Goal: Information Seeking & Learning: Learn about a topic

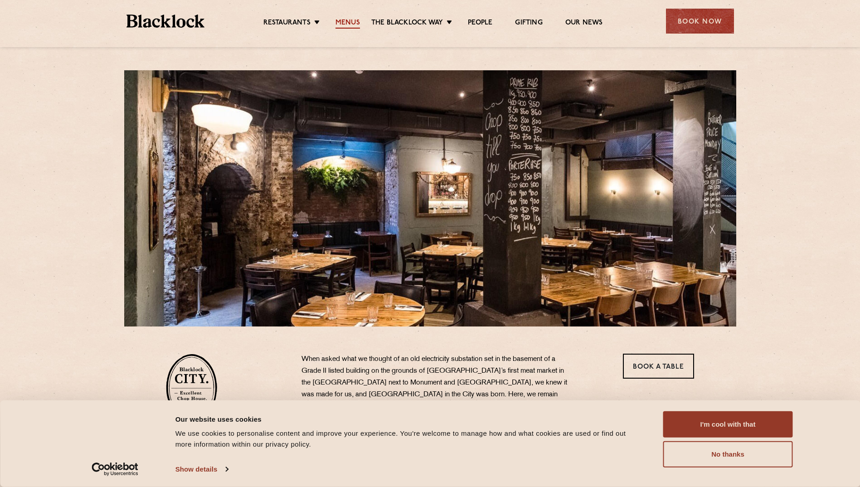
click at [346, 22] on link "Menus" at bounding box center [347, 24] width 24 height 10
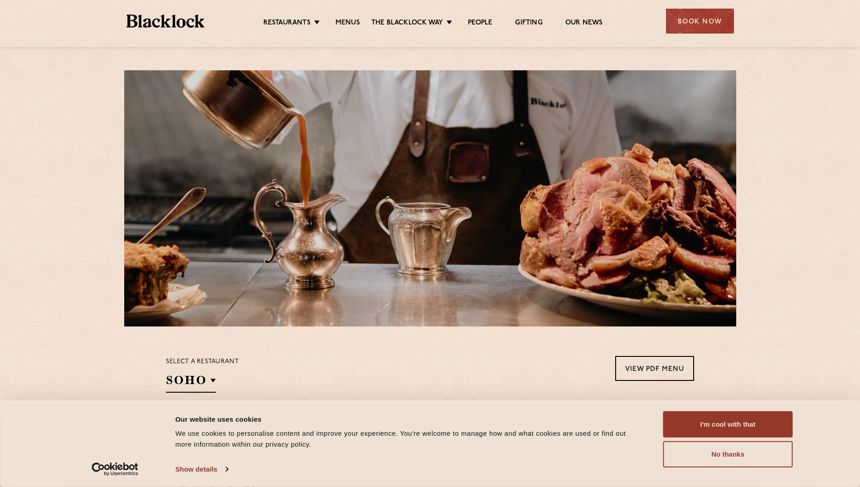
scroll to position [227, 0]
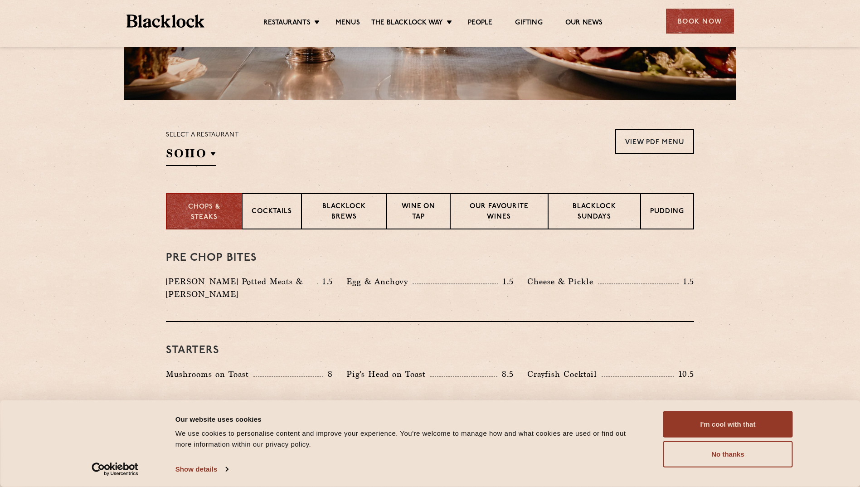
click at [216, 151] on div "Select a restaurant SOHO Soho Birmingham City Shoreditch Covent Garden Canary W…" at bounding box center [202, 147] width 73 height 37
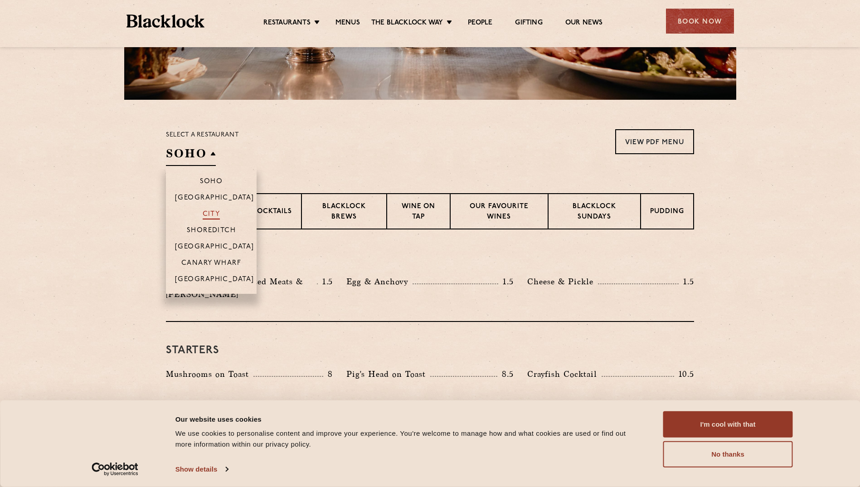
click at [213, 214] on p "City" at bounding box center [212, 214] width 18 height 9
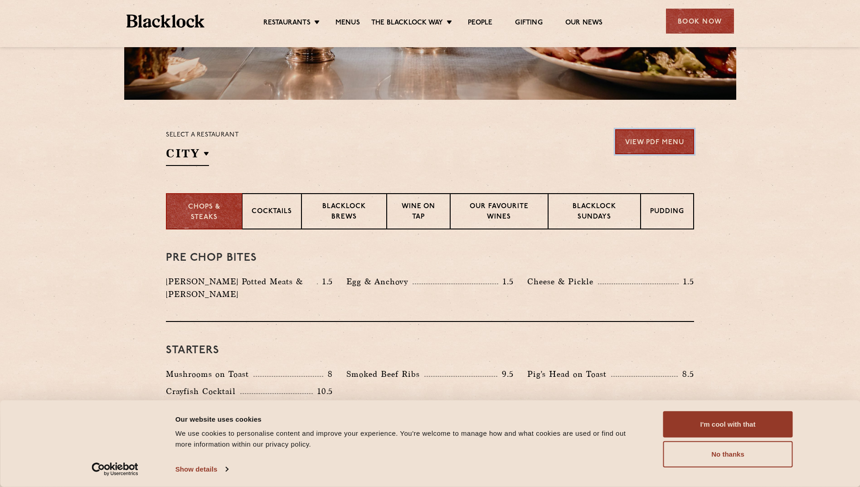
click at [637, 135] on link "View PDF Menu" at bounding box center [654, 141] width 79 height 25
click at [656, 222] on div "Pudding" at bounding box center [667, 211] width 53 height 36
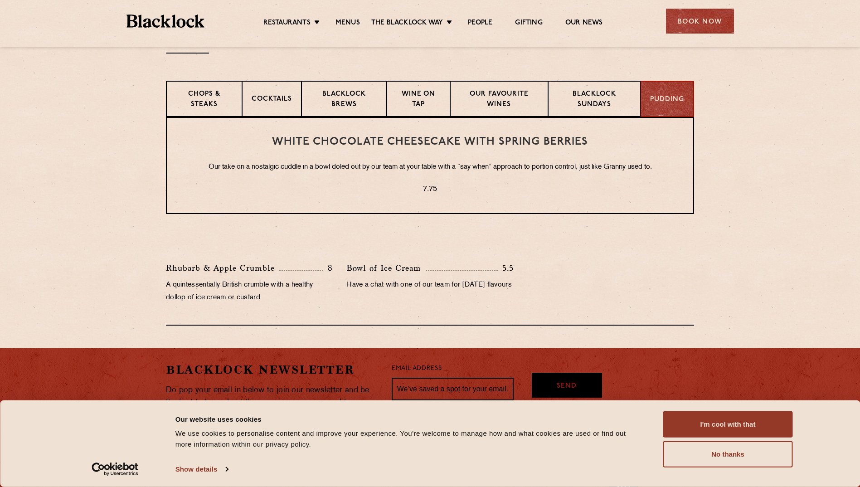
scroll to position [317, 0]
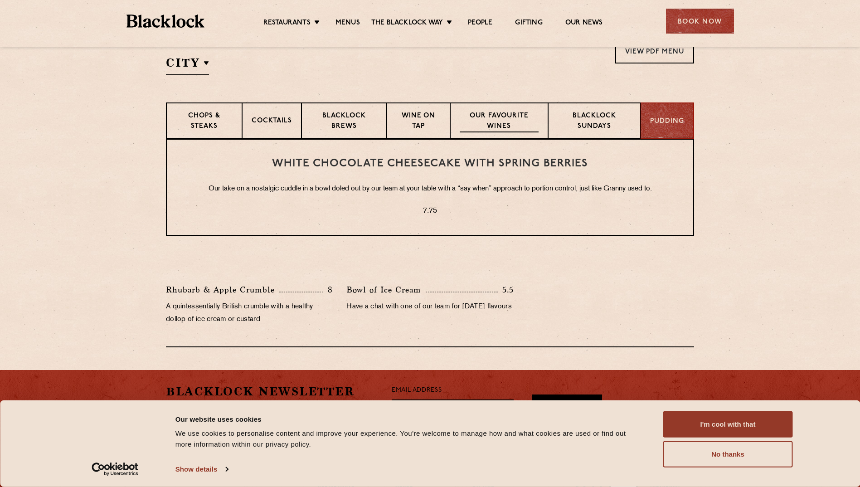
click at [495, 114] on p "Our favourite wines" at bounding box center [498, 121] width 78 height 21
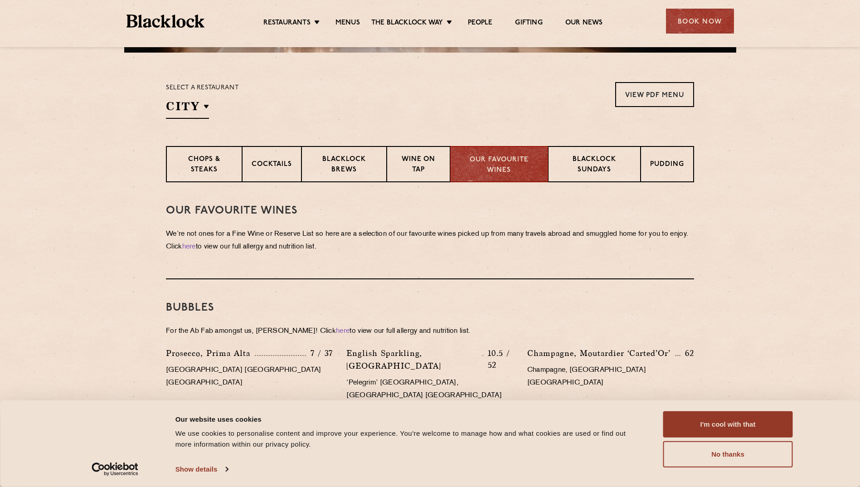
scroll to position [181, 0]
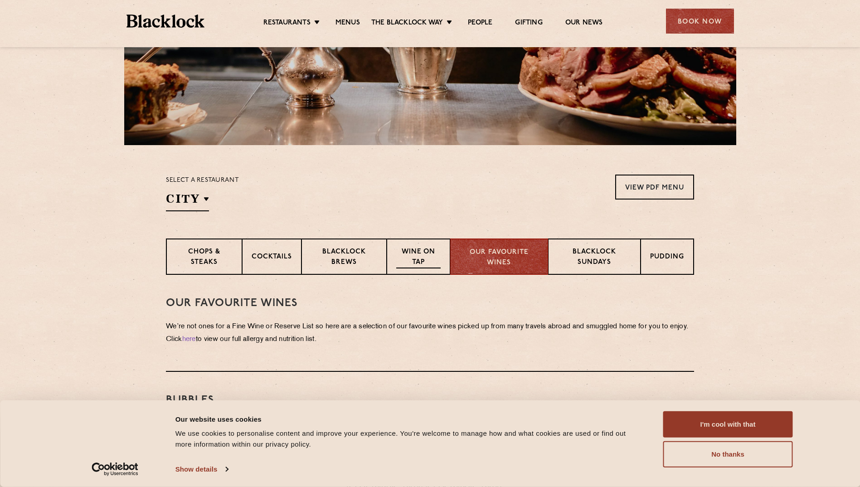
click at [436, 255] on p "Wine on Tap" at bounding box center [418, 257] width 44 height 21
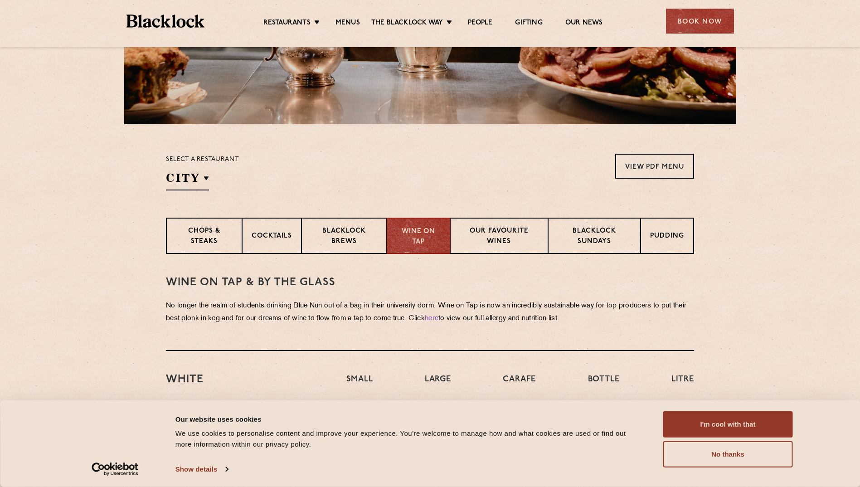
scroll to position [144, 0]
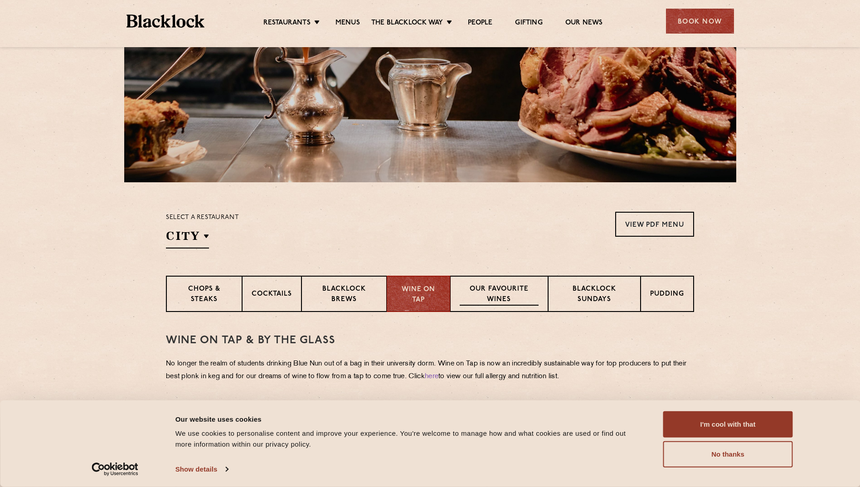
drag, startPoint x: 490, startPoint y: 292, endPoint x: 479, endPoint y: 292, distance: 10.9
click at [479, 292] on p "Our favourite wines" at bounding box center [498, 294] width 78 height 21
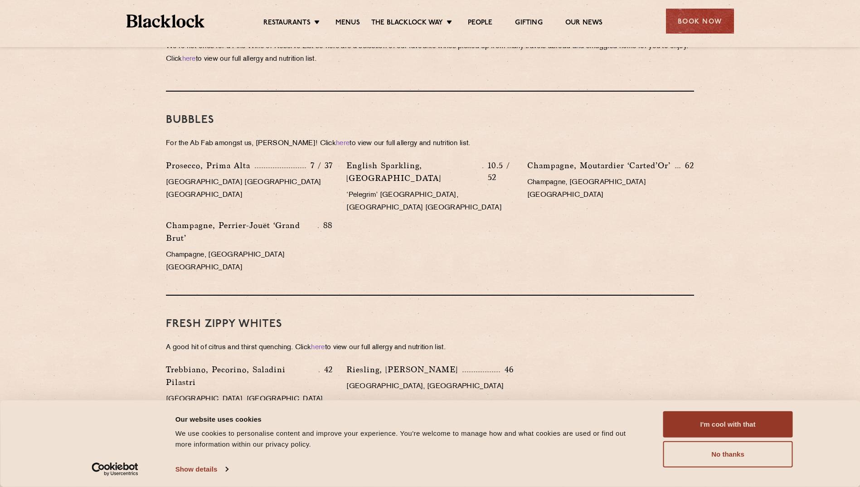
scroll to position [280, 0]
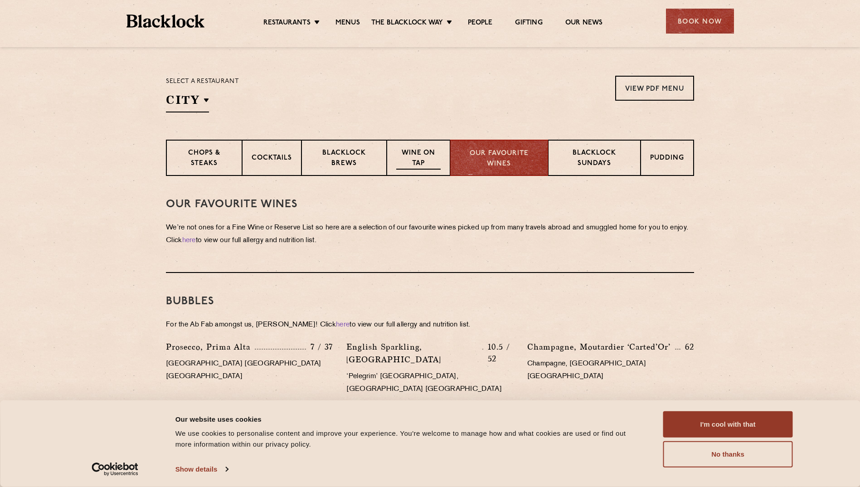
drag, startPoint x: 420, startPoint y: 155, endPoint x: 417, endPoint y: 161, distance: 6.9
click at [420, 155] on p "Wine on Tap" at bounding box center [418, 158] width 44 height 21
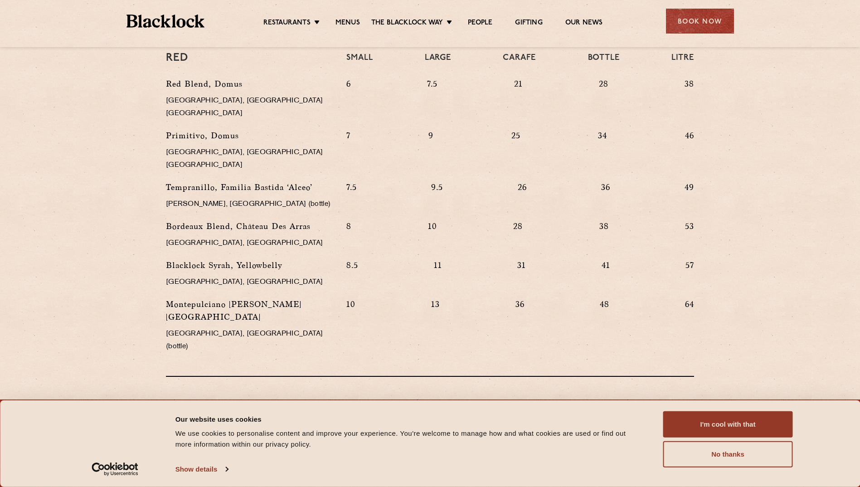
scroll to position [779, 0]
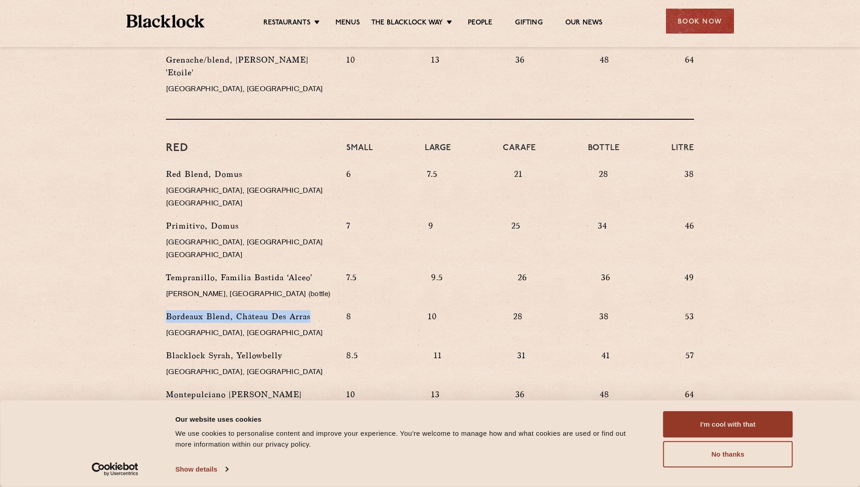
drag, startPoint x: 167, startPoint y: 279, endPoint x: 313, endPoint y: 278, distance: 145.5
click at [313, 310] on p "Bordeaux Blend, Château Des Arras" at bounding box center [249, 316] width 167 height 13
copy p "Bordeaux Blend, Château Des Arras"
click at [86, 226] on section "WINE on tap & by the glass No longer the realm of students drinking Blue Nun ou…" at bounding box center [430, 71] width 860 height 789
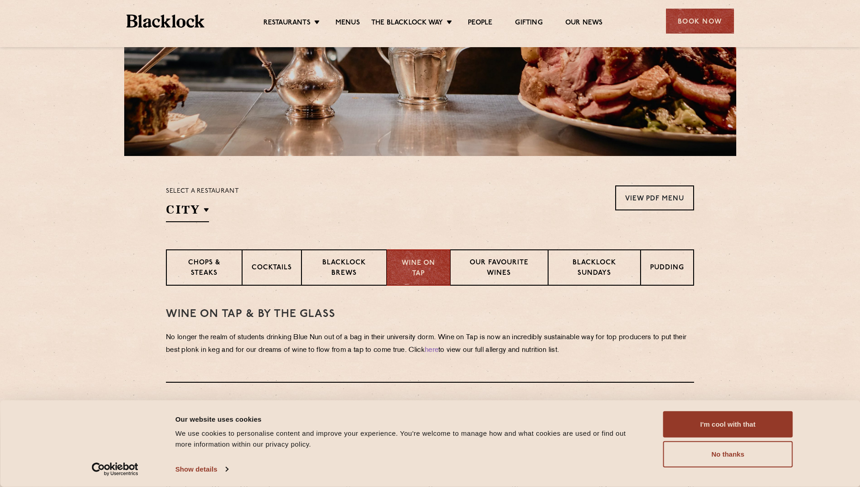
scroll to position [181, 0]
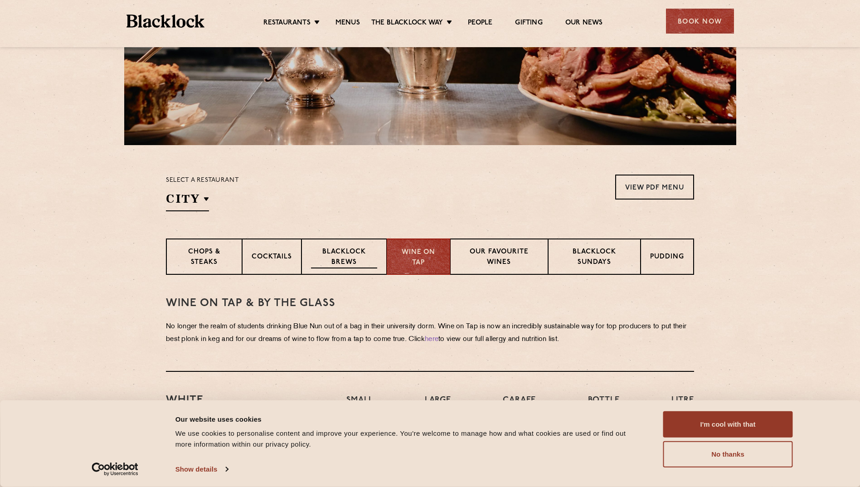
click at [332, 255] on p "Blacklock Brews" at bounding box center [344, 257] width 66 height 21
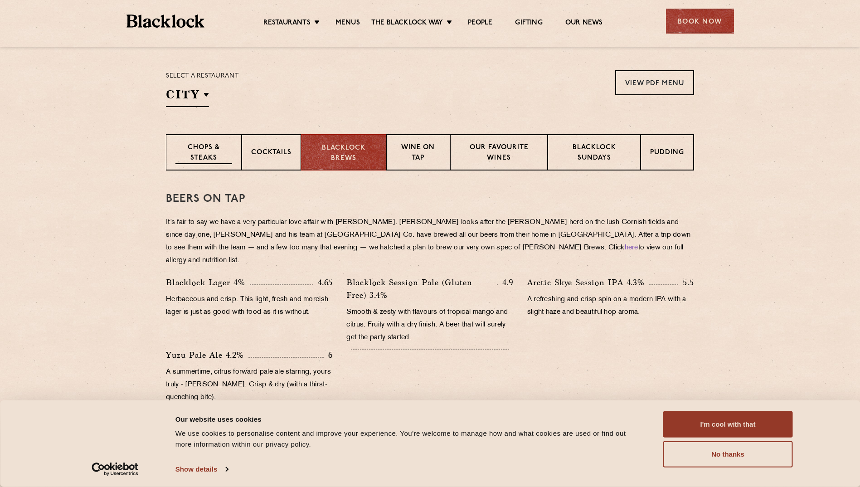
scroll to position [264, 0]
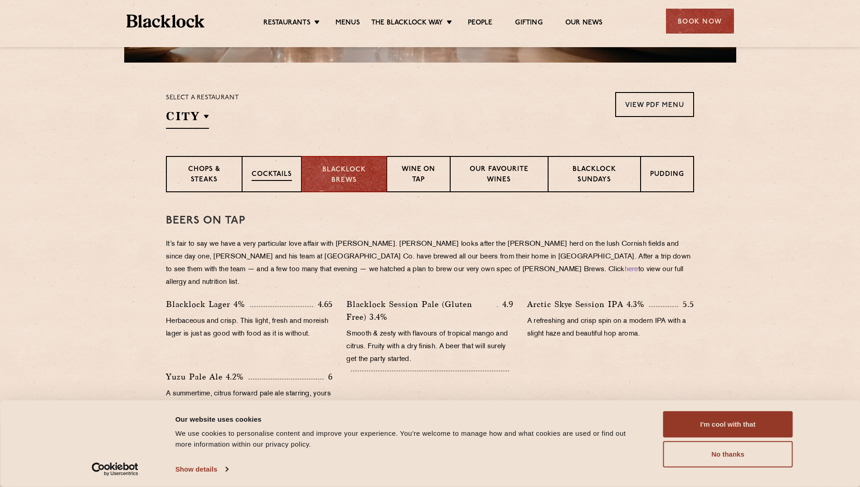
click at [302, 159] on div "Select a restaurant City Soho Birmingham City Shoreditch Covent Garden Canary W…" at bounding box center [430, 212] width 860 height 952
drag, startPoint x: 300, startPoint y: 161, endPoint x: 272, endPoint y: 177, distance: 31.3
click at [272, 177] on p "Cocktails" at bounding box center [271, 174] width 40 height 11
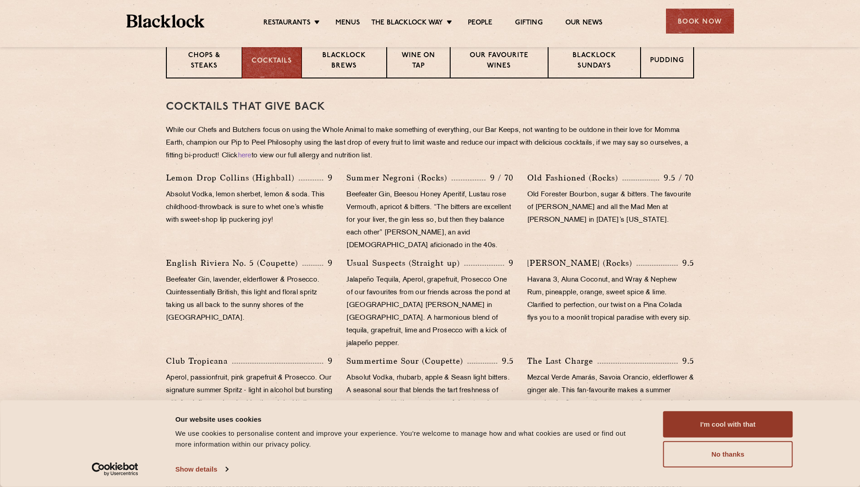
scroll to position [445, 0]
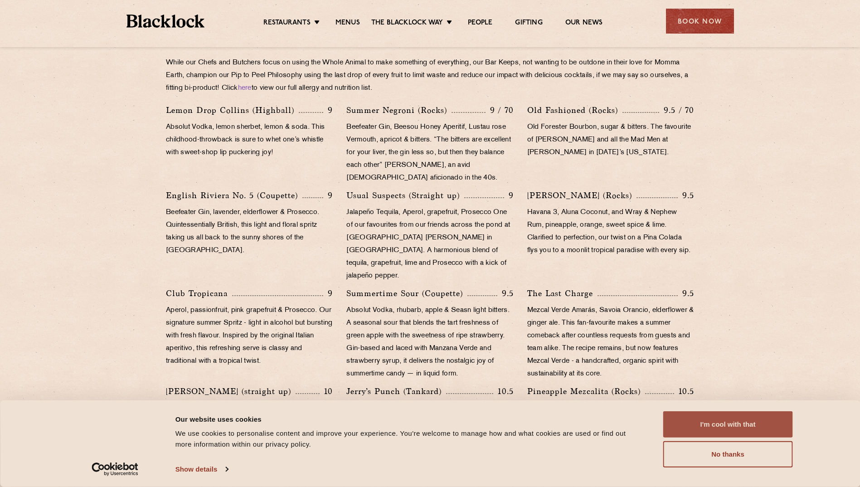
click at [744, 420] on button "I'm cool with that" at bounding box center [728, 424] width 130 height 26
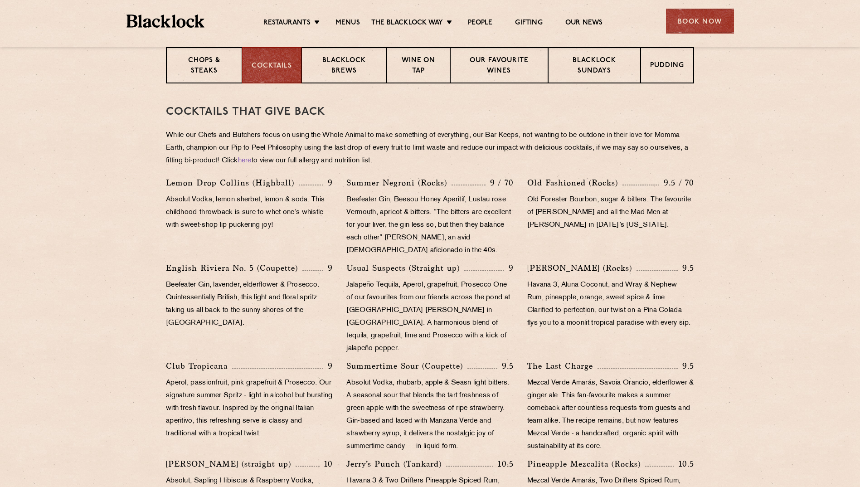
scroll to position [354, 0]
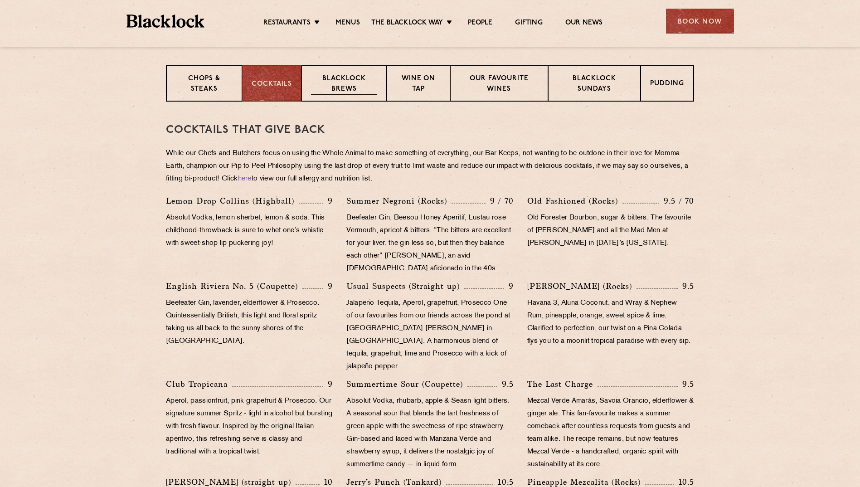
click at [336, 82] on p "Blacklock Brews" at bounding box center [344, 84] width 66 height 21
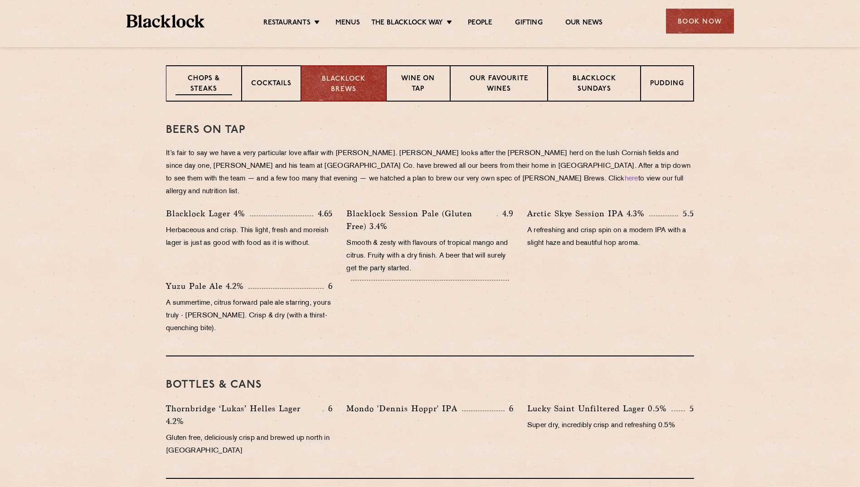
click at [188, 79] on p "Chops & Steaks" at bounding box center [203, 84] width 57 height 21
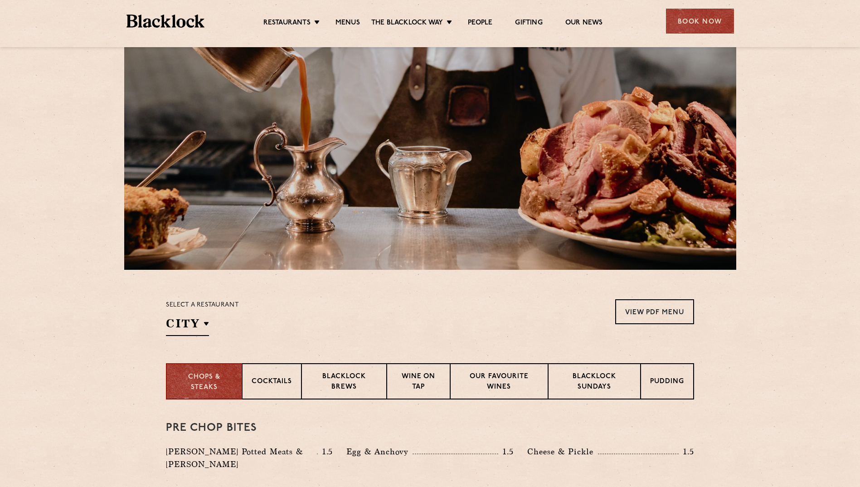
scroll to position [0, 0]
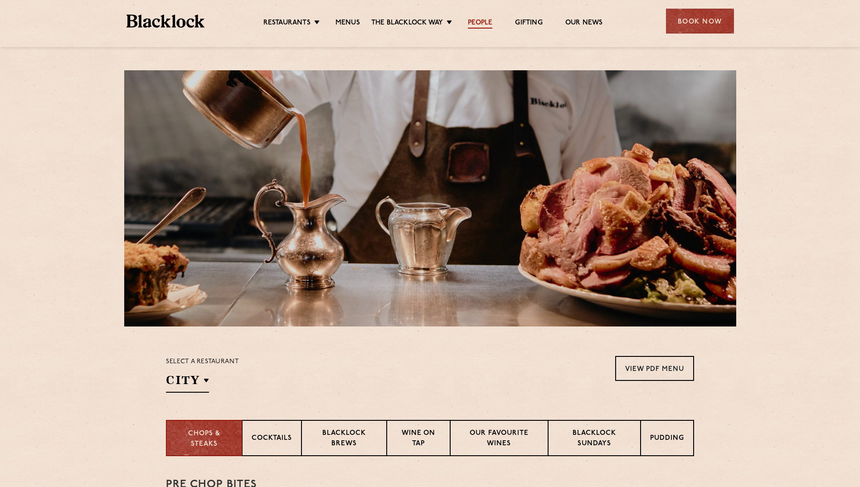
click at [485, 19] on link "People" at bounding box center [480, 24] width 24 height 10
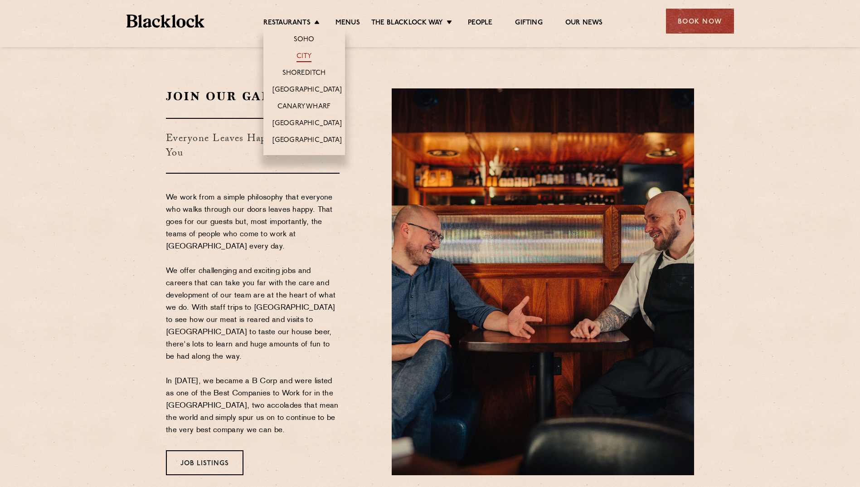
click at [307, 59] on link "City" at bounding box center [303, 57] width 15 height 10
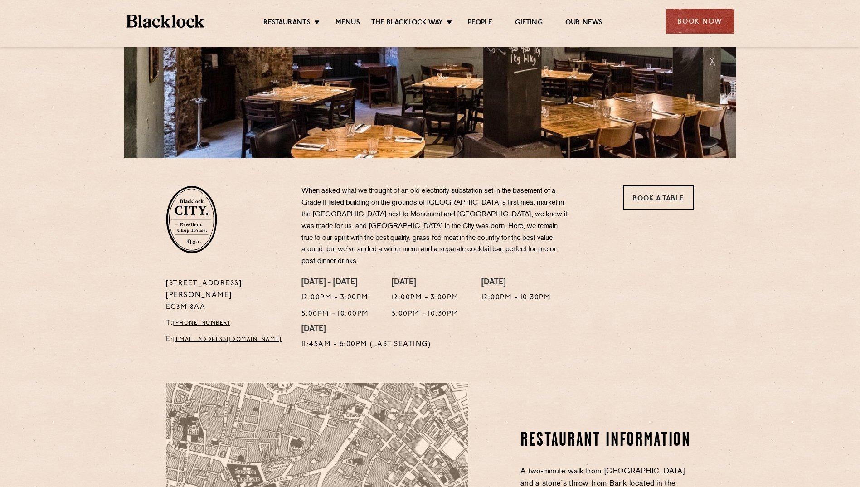
scroll to position [118, 0]
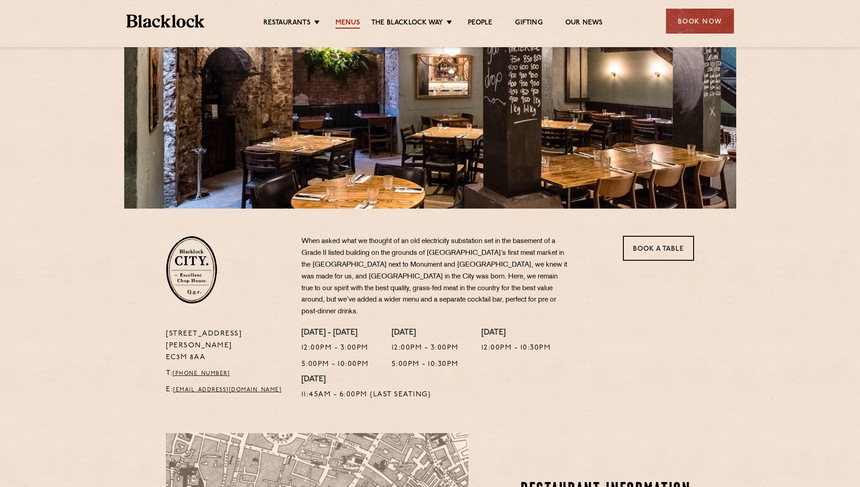
click at [349, 20] on link "Menus" at bounding box center [347, 24] width 24 height 10
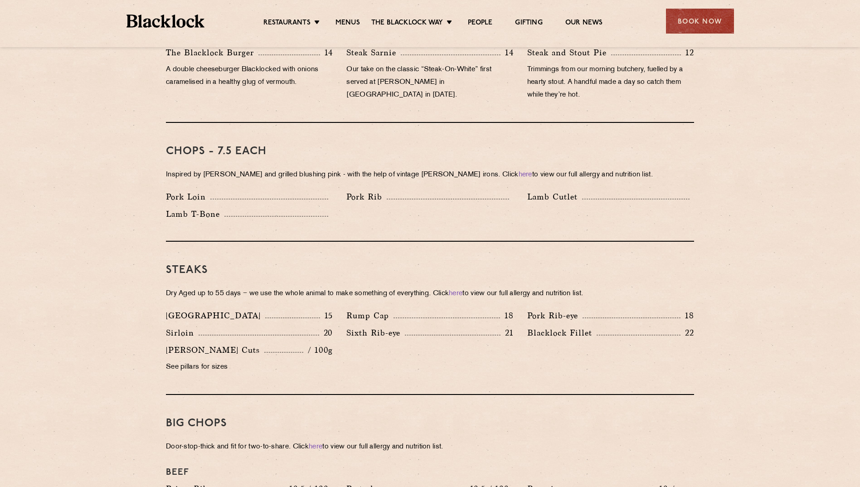
scroll to position [680, 0]
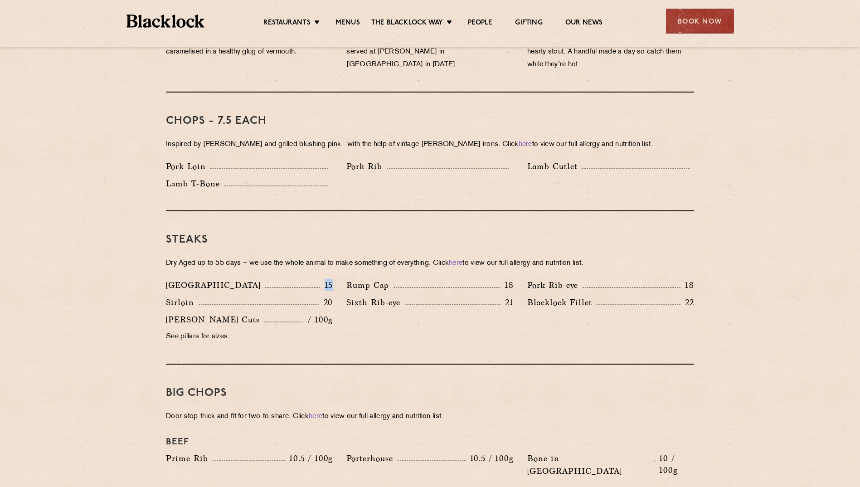
drag, startPoint x: 325, startPoint y: 272, endPoint x: 336, endPoint y: 276, distance: 12.2
click at [336, 279] on div "[GEOGRAPHIC_DATA] 15" at bounding box center [249, 287] width 180 height 17
drag, startPoint x: 336, startPoint y: 276, endPoint x: 325, endPoint y: 290, distance: 17.8
click at [325, 296] on p "20" at bounding box center [326, 302] width 14 height 12
drag, startPoint x: 325, startPoint y: 288, endPoint x: 337, endPoint y: 288, distance: 11.8
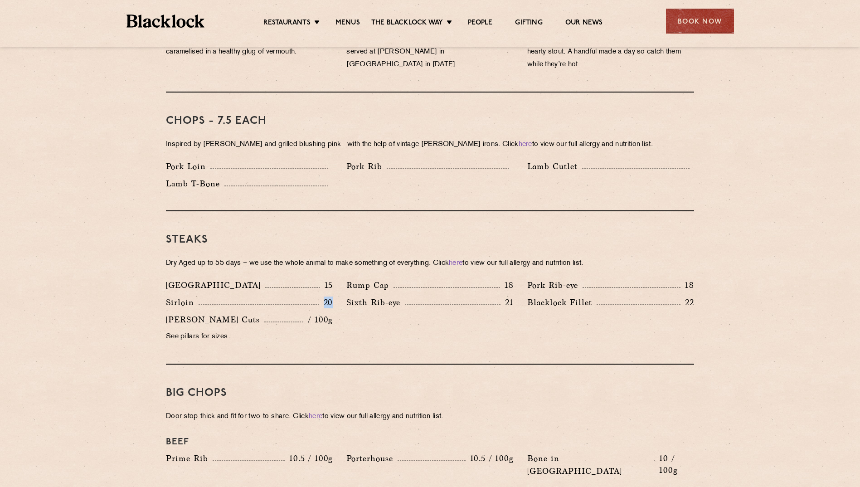
click at [337, 296] on div "Sirloin 20" at bounding box center [249, 304] width 180 height 17
drag, startPoint x: 337, startPoint y: 288, endPoint x: 462, endPoint y: 306, distance: 125.9
click at [456, 306] on div "Denver 15 Rump Cap 18 Pork Rib-eye 18 Sirloin 20 Sixth Rib-eye 21 [PERSON_NAME]…" at bounding box center [430, 313] width 542 height 69
click at [535, 296] on p "Blacklock Fillet" at bounding box center [561, 302] width 69 height 13
drag, startPoint x: 528, startPoint y: 290, endPoint x: 597, endPoint y: 293, distance: 69.0
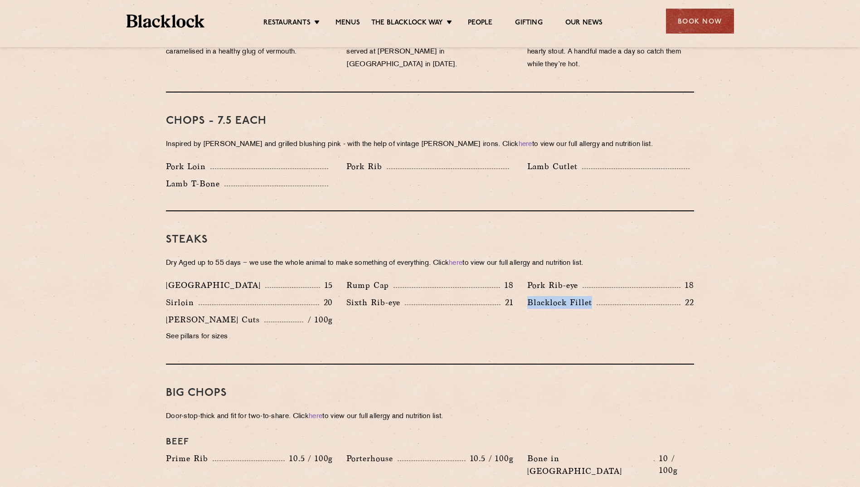
click at [597, 296] on div "[PERSON_NAME] Fillet 22" at bounding box center [610, 302] width 167 height 13
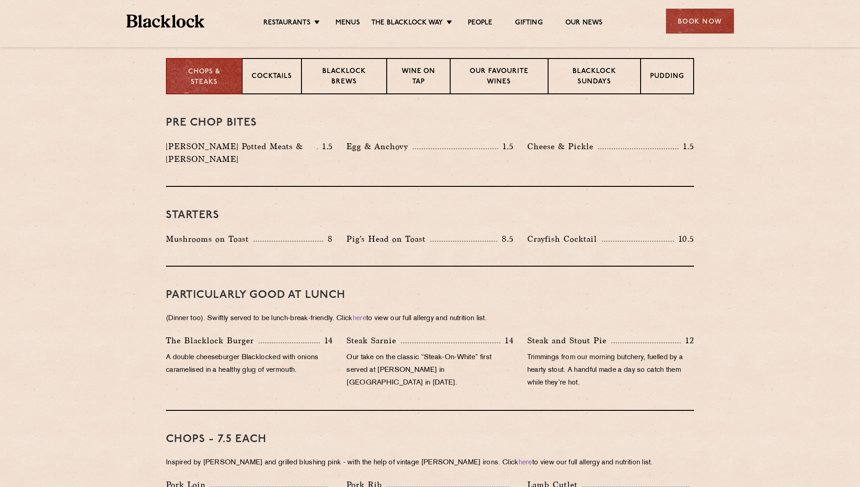
scroll to position [363, 0]
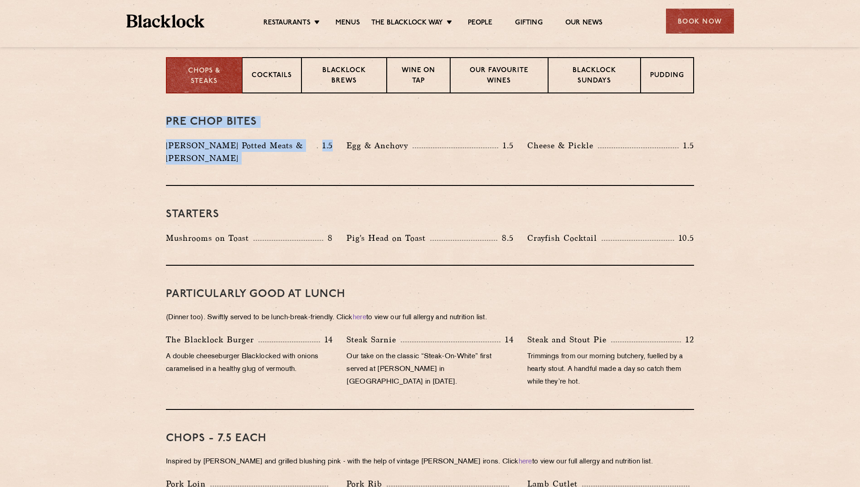
drag, startPoint x: 168, startPoint y: 116, endPoint x: 360, endPoint y: 150, distance: 195.2
click at [360, 150] on div "Pre Chop Bites [PERSON_NAME] Potted Meats & Kimchi 1.5 Egg & Anchovy 1.5 [PERSO…" at bounding box center [430, 139] width 528 height 92
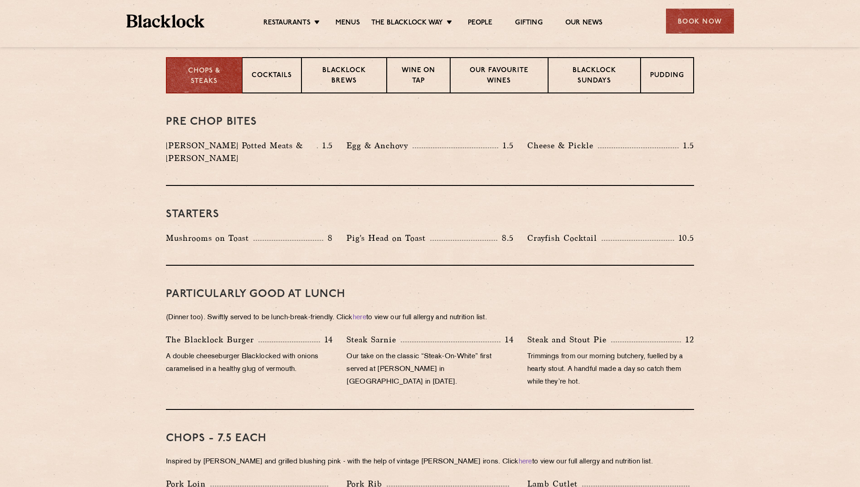
click at [623, 150] on div "Cheese & Pickle 1.5" at bounding box center [610, 145] width 167 height 13
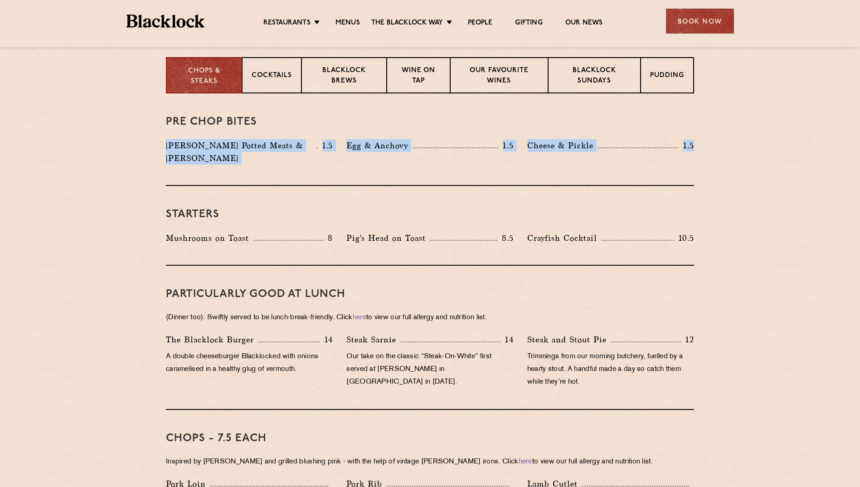
drag, startPoint x: 701, startPoint y: 150, endPoint x: 140, endPoint y: 152, distance: 561.0
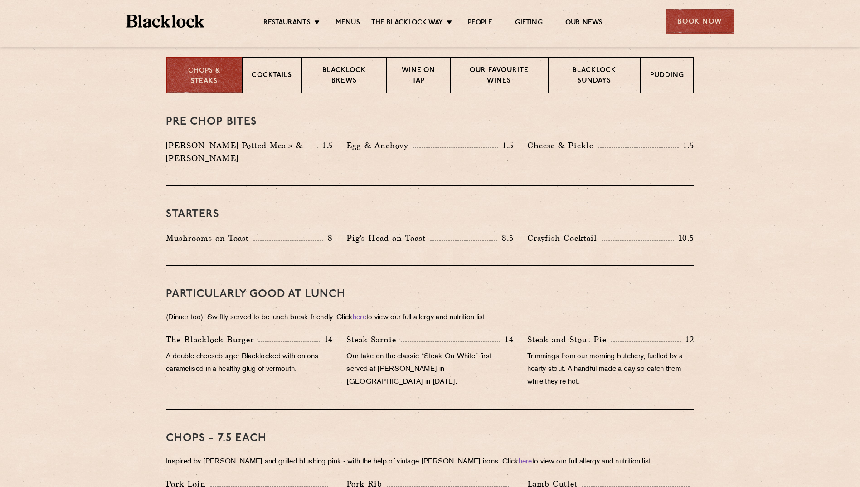
drag, startPoint x: 140, startPoint y: 152, endPoint x: 145, endPoint y: 213, distance: 61.0
drag, startPoint x: 348, startPoint y: 223, endPoint x: 429, endPoint y: 225, distance: 81.1
click at [429, 232] on p "Pig's Head on Toast" at bounding box center [388, 238] width 84 height 13
drag, startPoint x: 429, startPoint y: 225, endPoint x: 437, endPoint y: 231, distance: 10.4
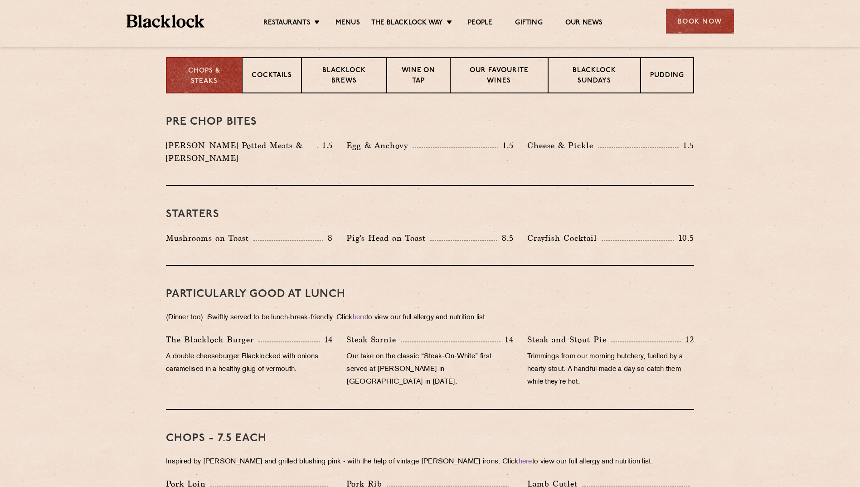
click at [437, 232] on div "Pig's Head on Toast 8.5" at bounding box center [429, 238] width 167 height 13
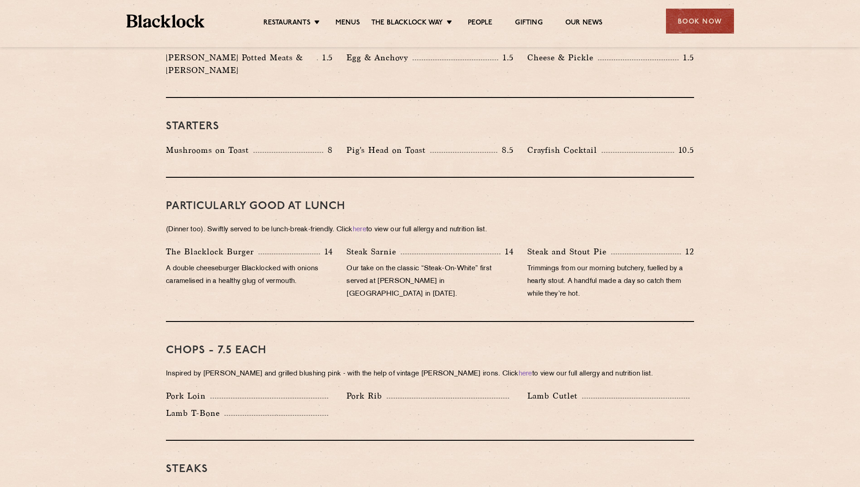
scroll to position [227, 0]
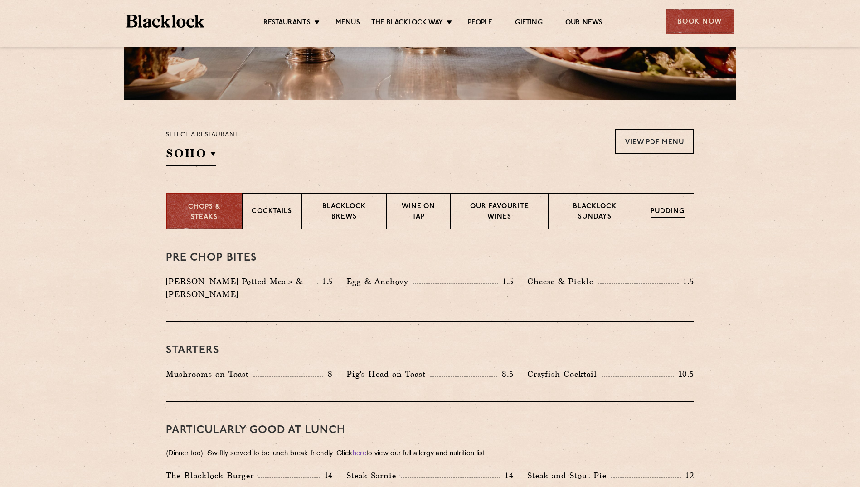
click at [662, 216] on p "Pudding" at bounding box center [667, 212] width 34 height 11
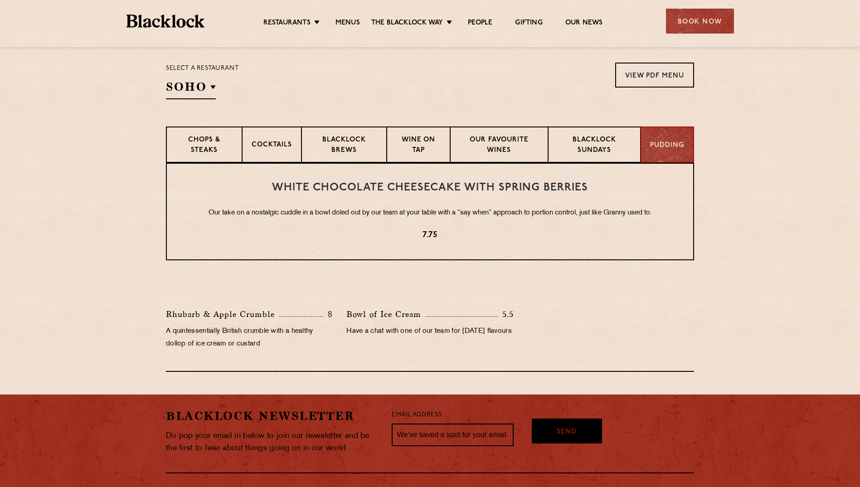
scroll to position [352, 0]
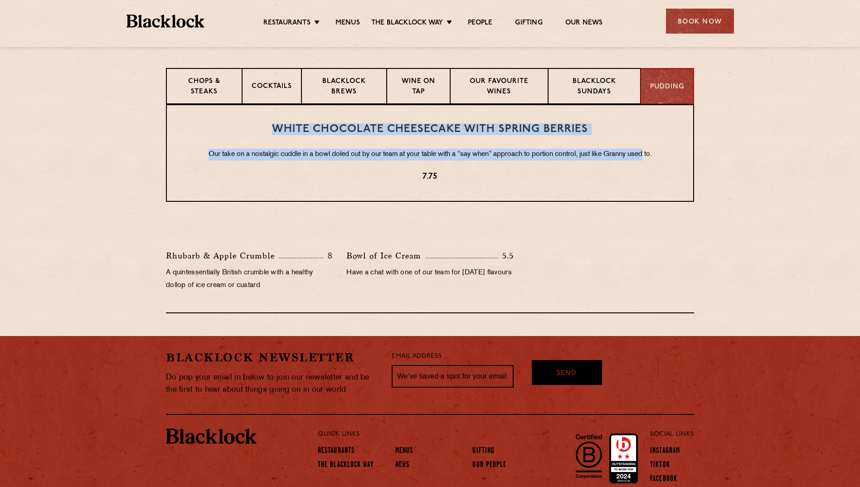
drag, startPoint x: 276, startPoint y: 124, endPoint x: 647, endPoint y: 141, distance: 371.1
click at [647, 141] on div "White Chocolate Cheesecake with Spring Berries Our take on a nostalgic cuddle i…" at bounding box center [430, 152] width 528 height 97
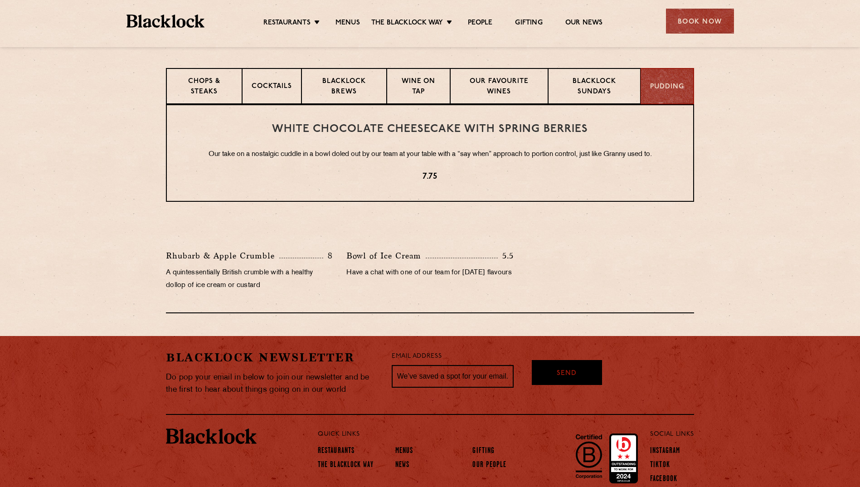
drag, startPoint x: 647, startPoint y: 141, endPoint x: 610, endPoint y: 193, distance: 63.4
click at [610, 193] on div "White Chocolate Cheesecake with Spring Berries Our take on a nostalgic cuddle i…" at bounding box center [430, 152] width 528 height 97
drag, startPoint x: 159, startPoint y: 256, endPoint x: 280, endPoint y: 256, distance: 121.0
click at [280, 256] on div "White Chocolate Cheesecake with Spring Berries Our take on a nostalgic cuddle i…" at bounding box center [430, 208] width 551 height 209
drag, startPoint x: 280, startPoint y: 256, endPoint x: 258, endPoint y: 173, distance: 86.2
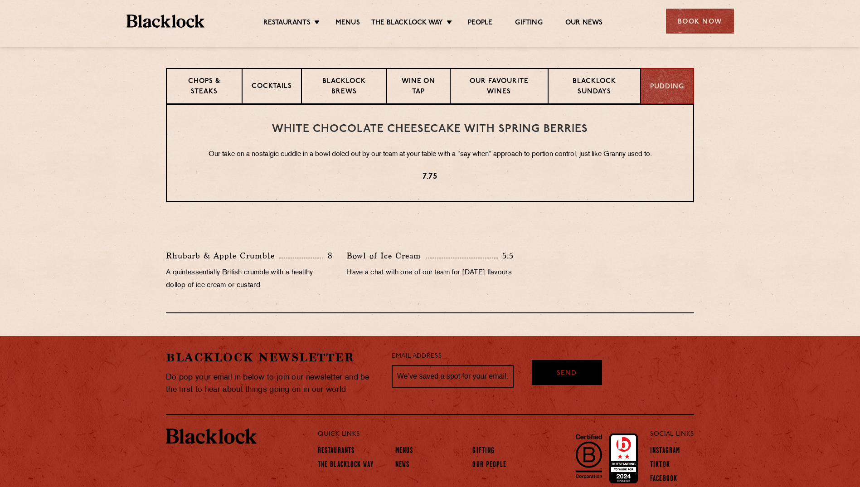
click at [258, 173] on p "7.75" at bounding box center [430, 177] width 490 height 12
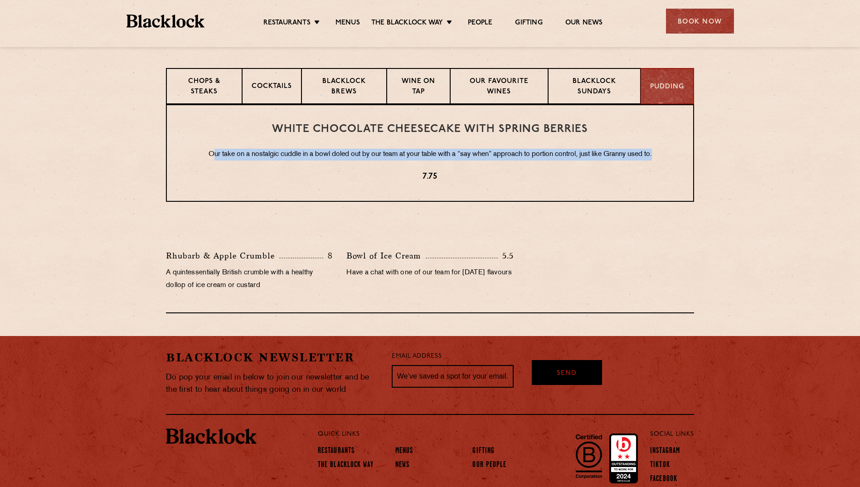
drag, startPoint x: 209, startPoint y: 157, endPoint x: 672, endPoint y: 153, distance: 463.1
click at [672, 153] on p "Our take on a nostalgic cuddle in a bowl doled out by our team at your table wi…" at bounding box center [430, 155] width 490 height 12
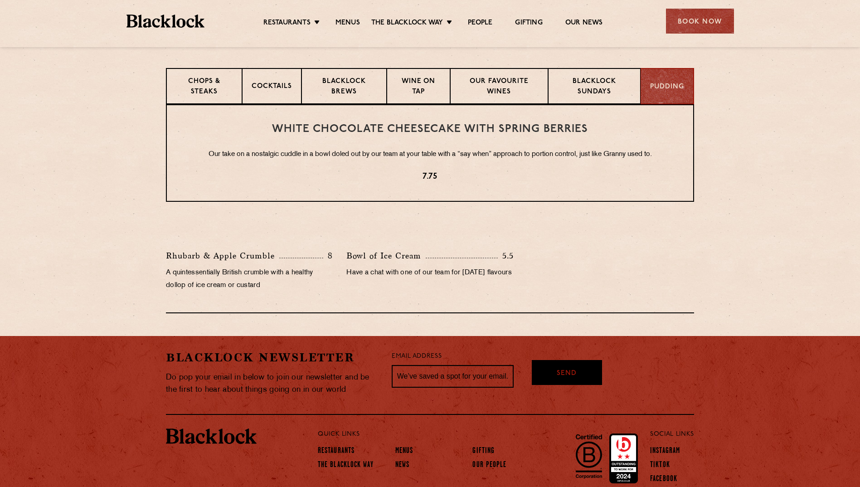
drag, startPoint x: 672, startPoint y: 153, endPoint x: 638, endPoint y: 164, distance: 36.0
click at [638, 164] on div "White Chocolate Cheesecake with Spring Berries Our take on a nostalgic cuddle i…" at bounding box center [430, 152] width 528 height 97
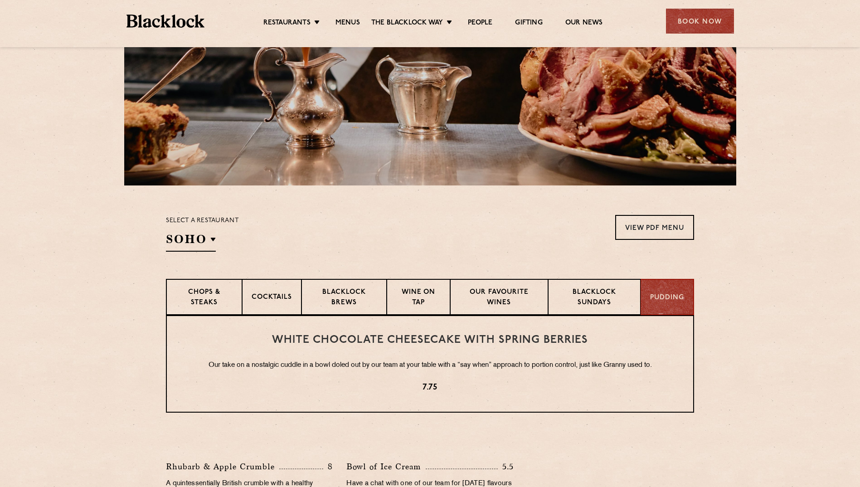
scroll to position [170, 0]
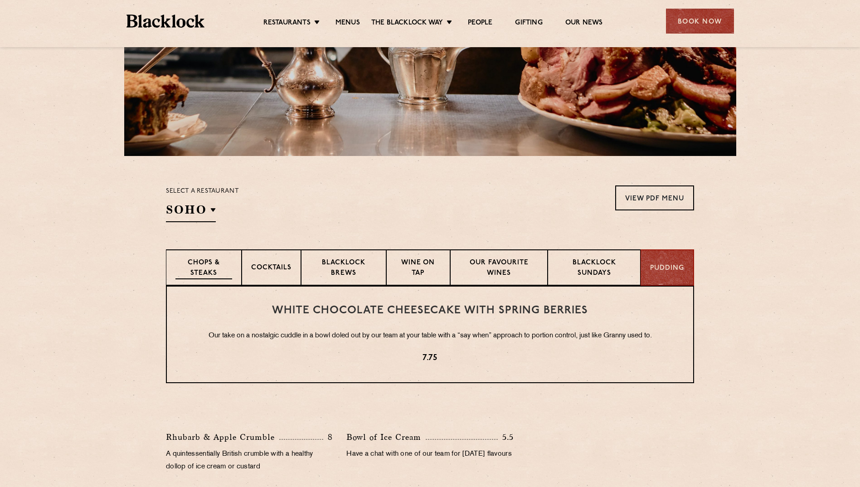
click at [214, 273] on p "Chops & Steaks" at bounding box center [203, 268] width 57 height 21
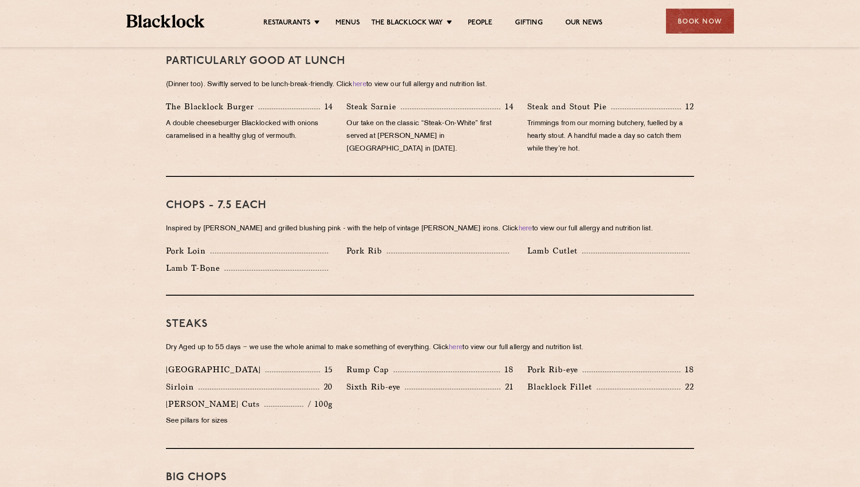
scroll to position [533, 0]
